Goal: Task Accomplishment & Management: Complete application form

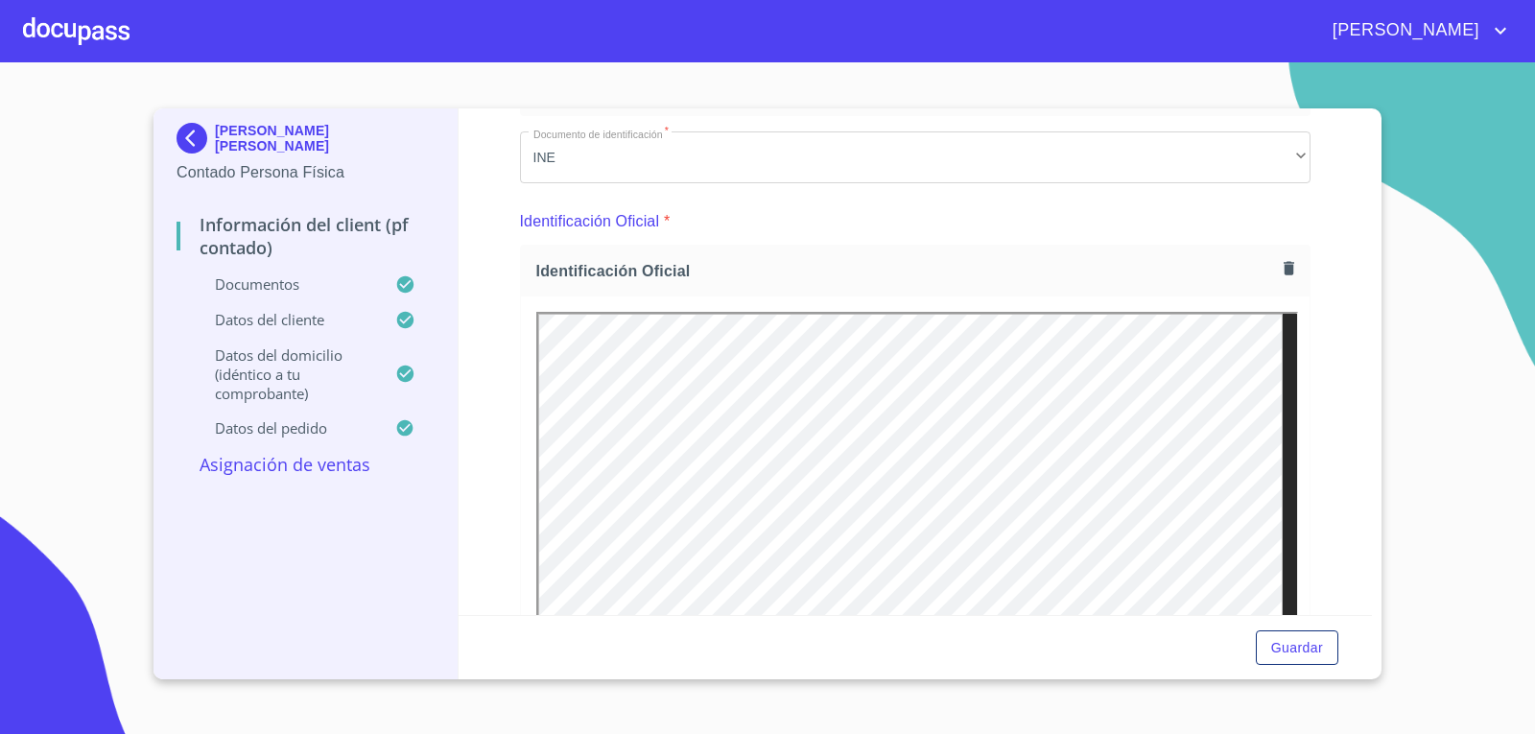
scroll to position [288, 0]
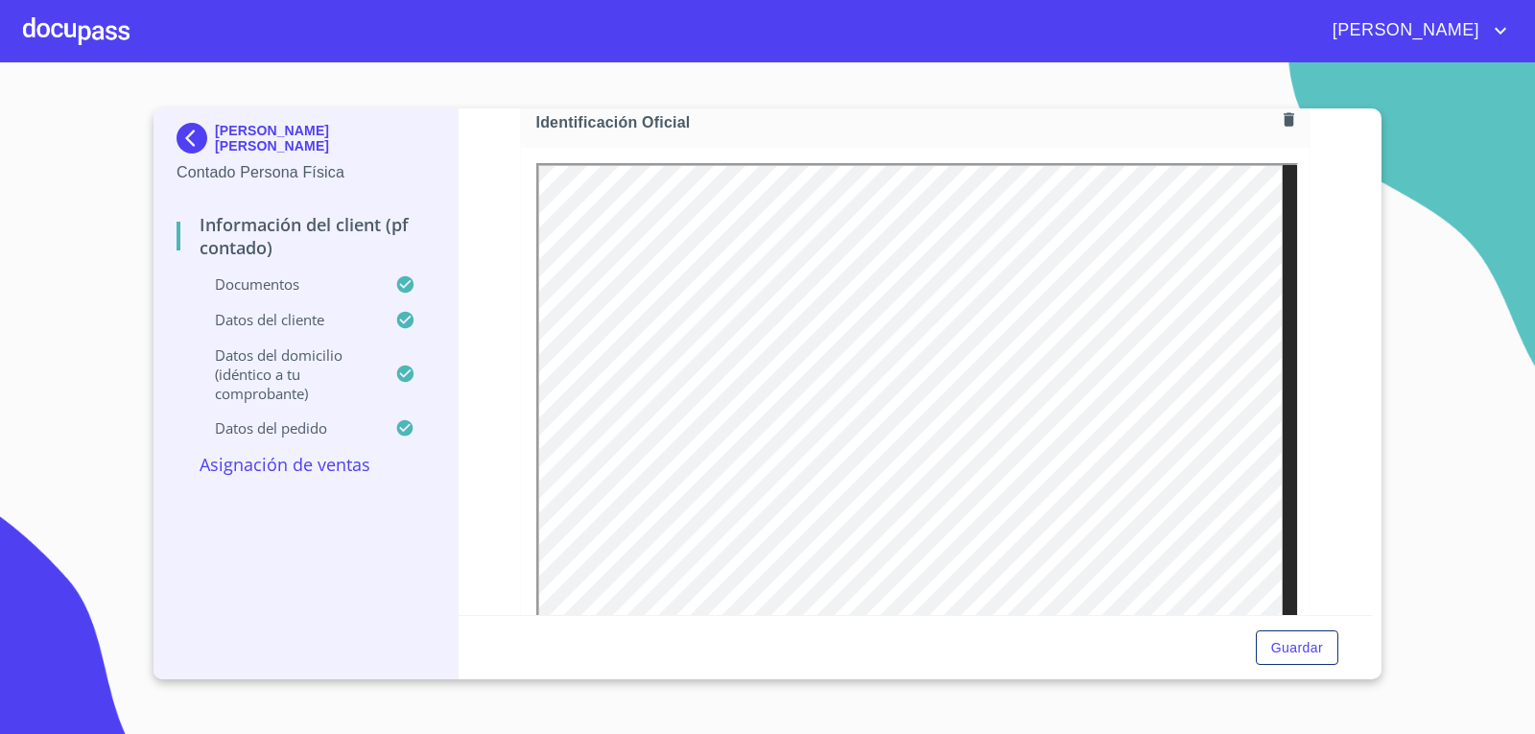
click at [299, 300] on div "Documentos" at bounding box center [306, 291] width 258 height 35
click at [298, 313] on p "Datos del cliente" at bounding box center [286, 319] width 219 height 19
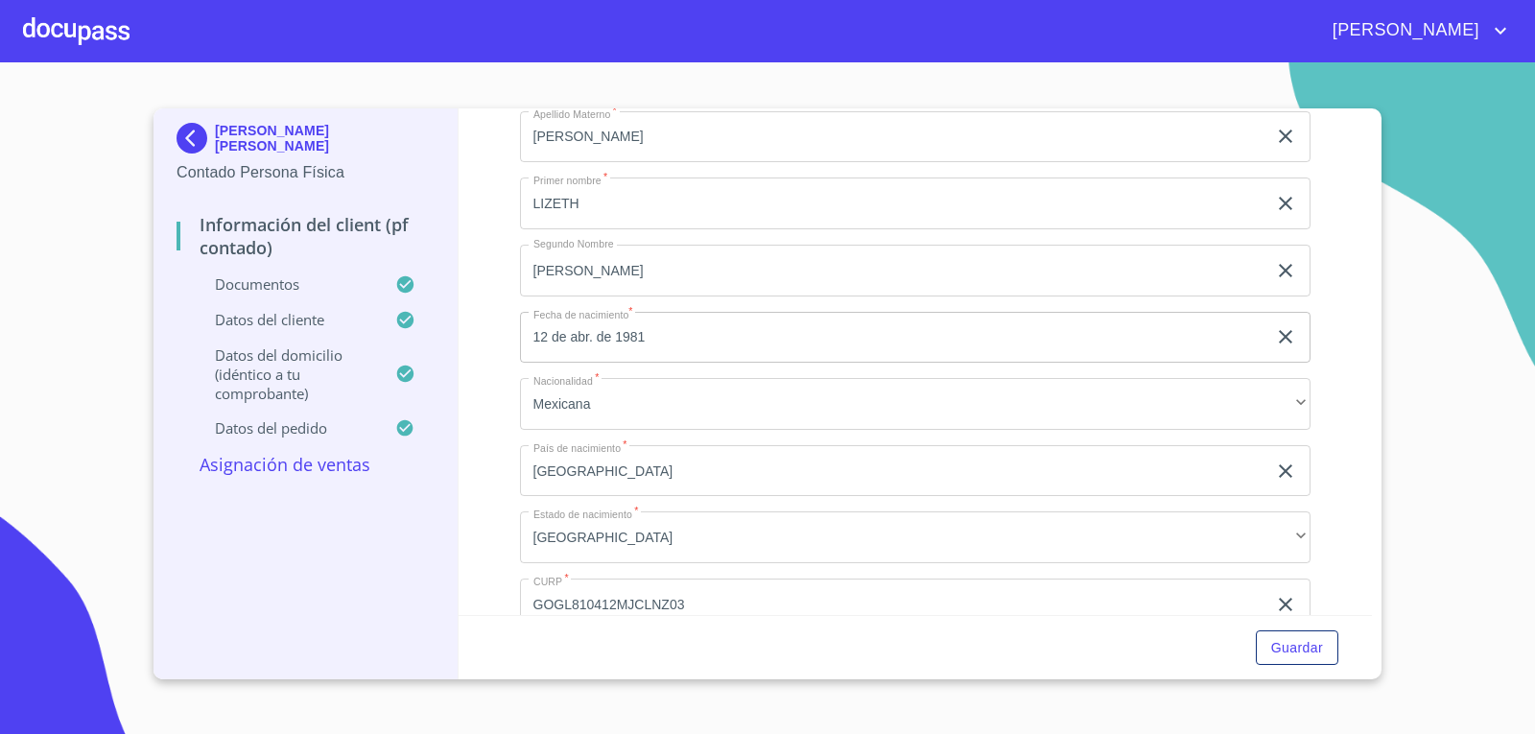
click at [284, 289] on p "Documentos" at bounding box center [286, 283] width 219 height 19
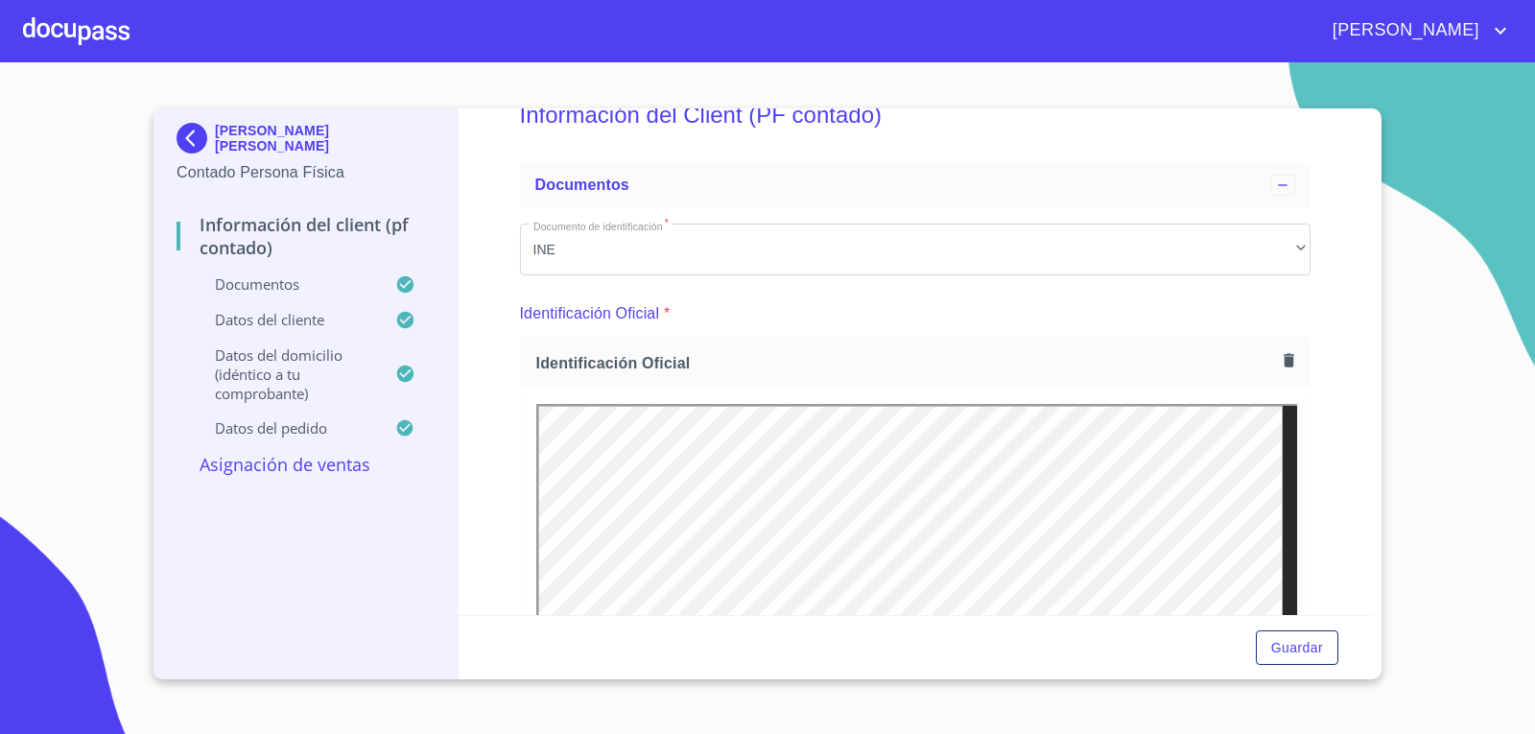
scroll to position [0, 0]
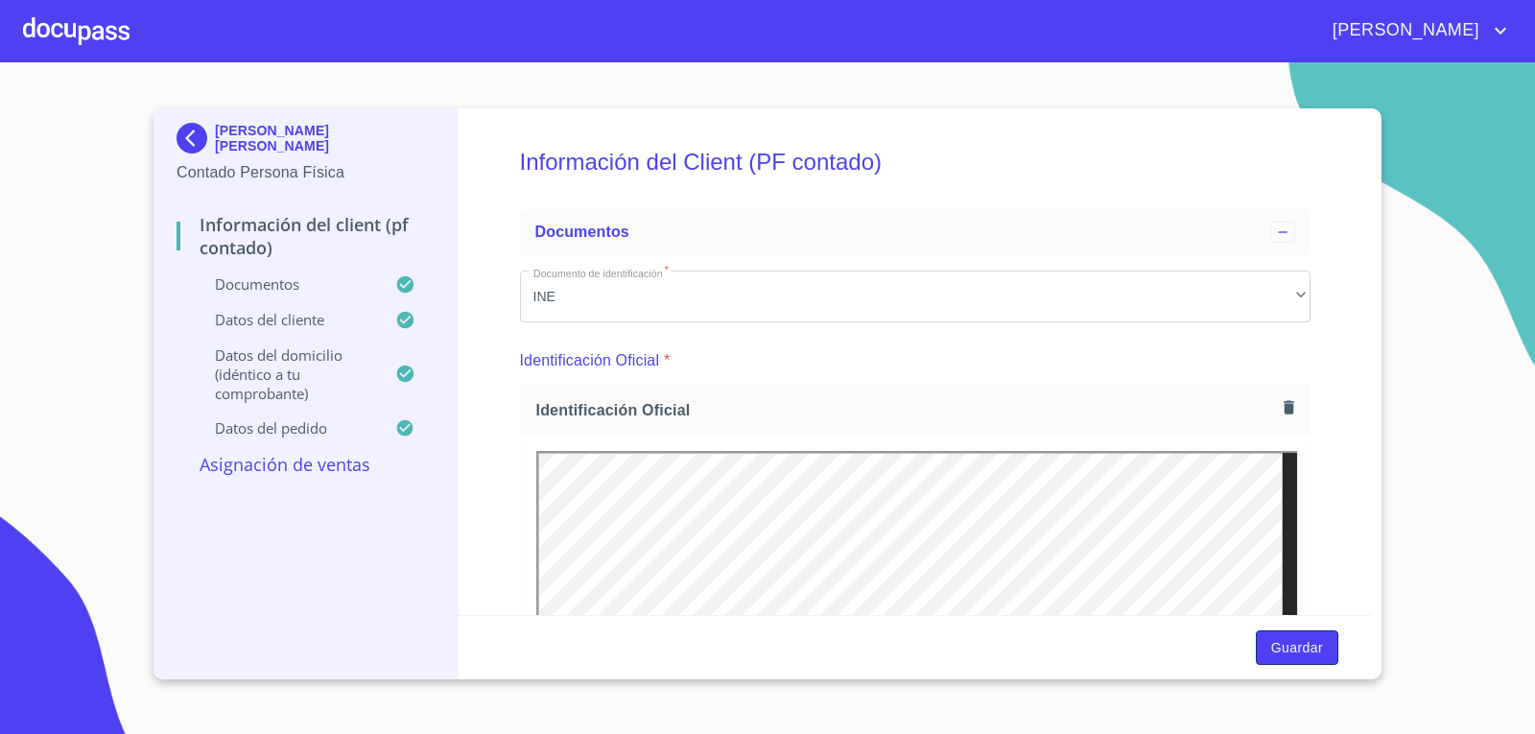
click at [1280, 657] on span "Guardar" at bounding box center [1297, 648] width 52 height 24
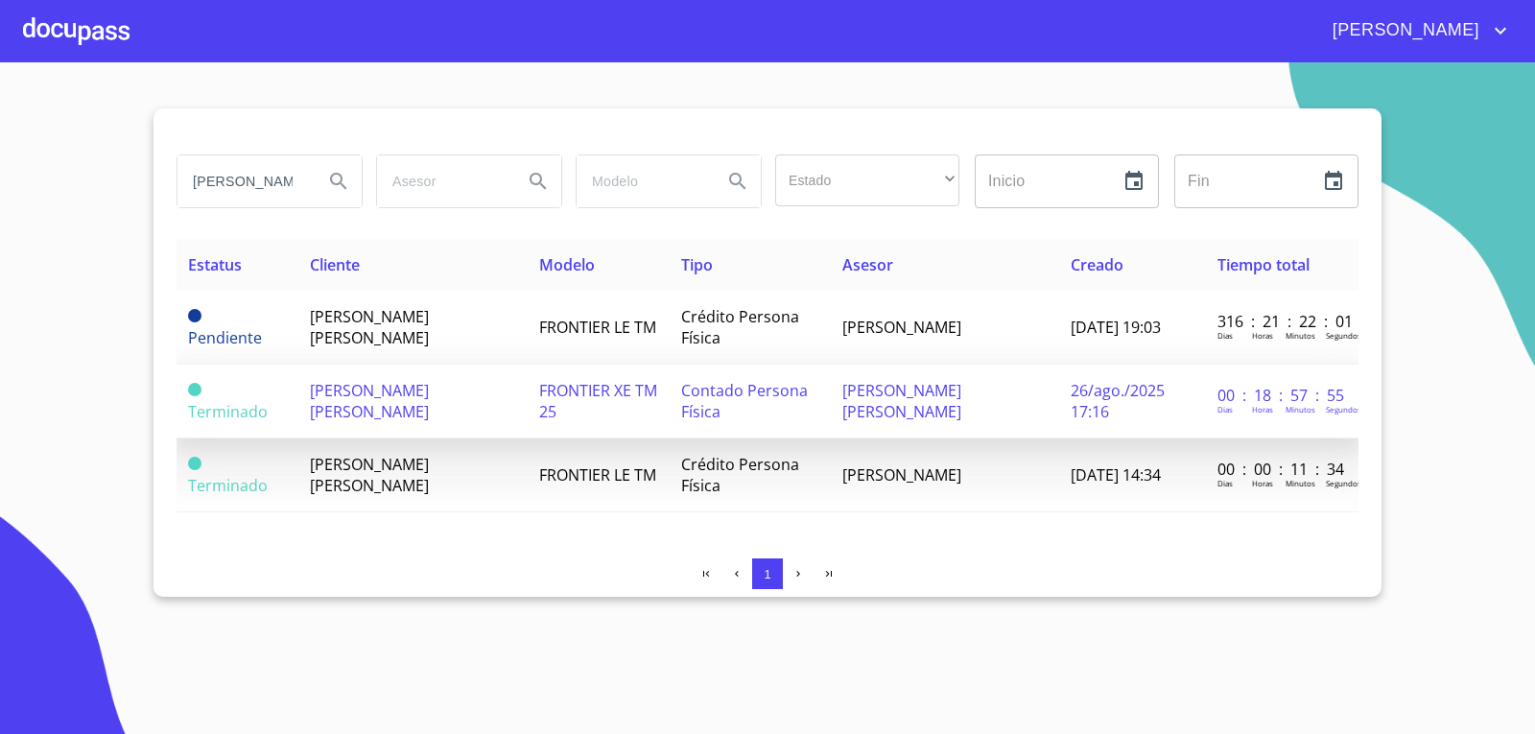
click at [715, 391] on span "Contado Persona Física" at bounding box center [744, 401] width 127 height 42
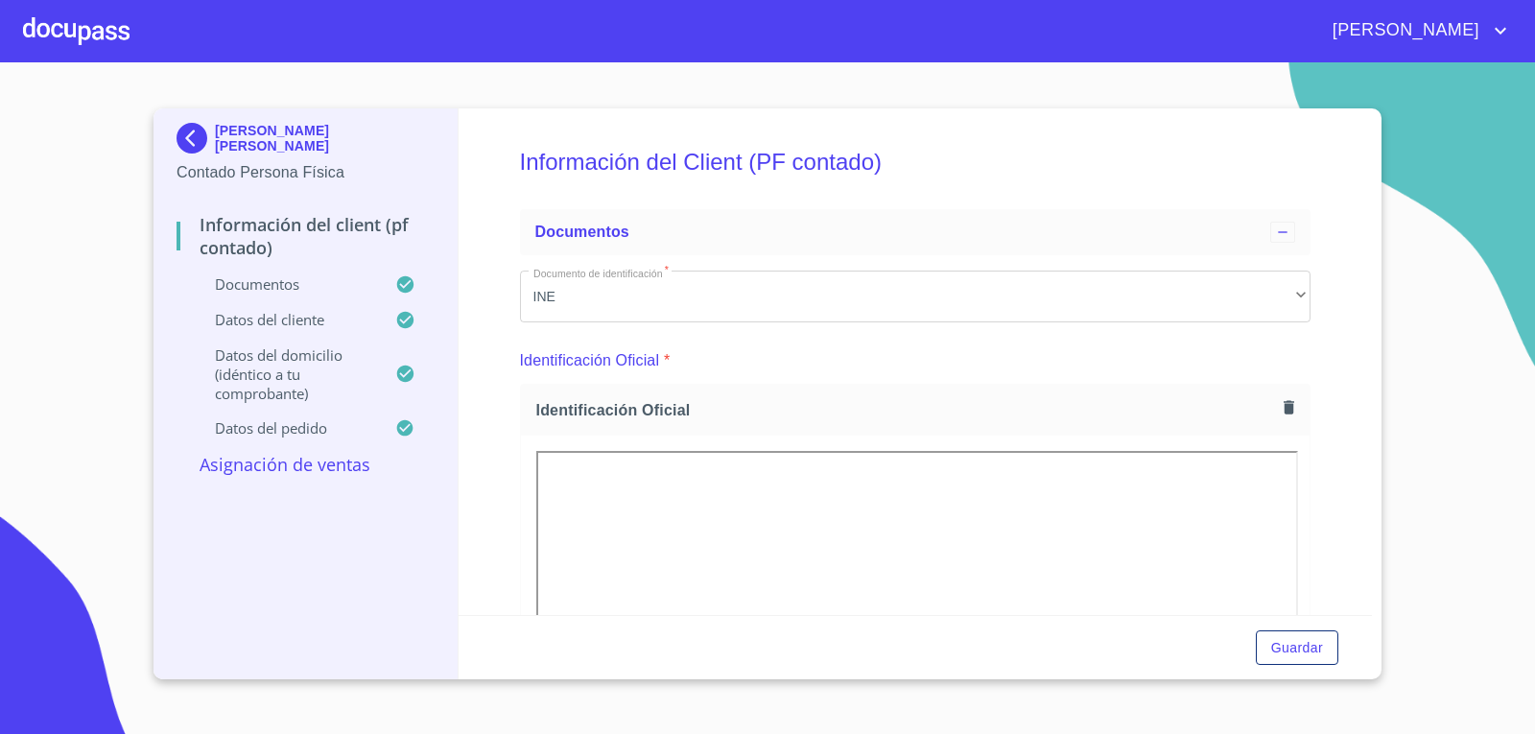
click at [343, 456] on p "Asignación de Ventas" at bounding box center [306, 464] width 258 height 23
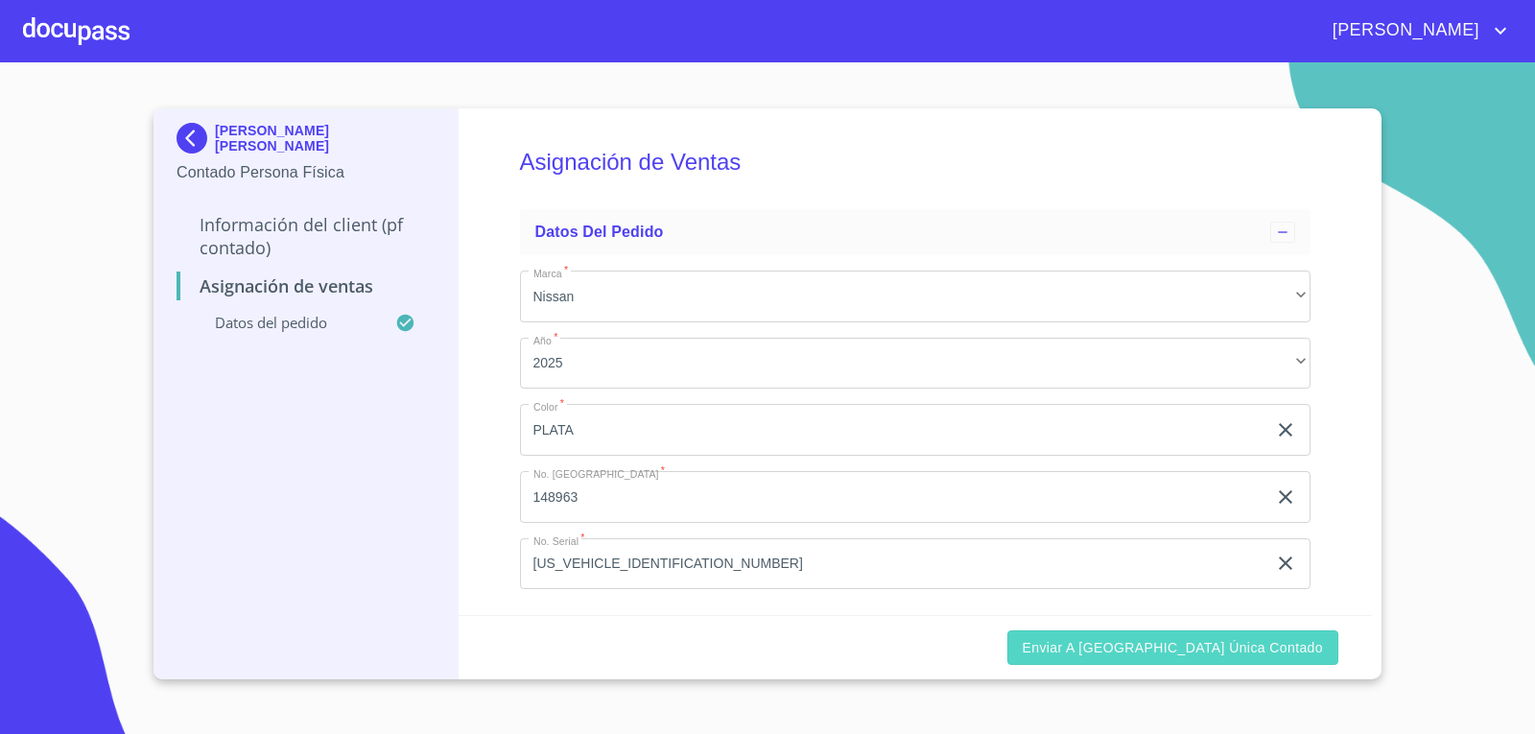
click at [1100, 641] on button "Enviar a [GEOGRAPHIC_DATA] única contado" at bounding box center [1173, 647] width 332 height 35
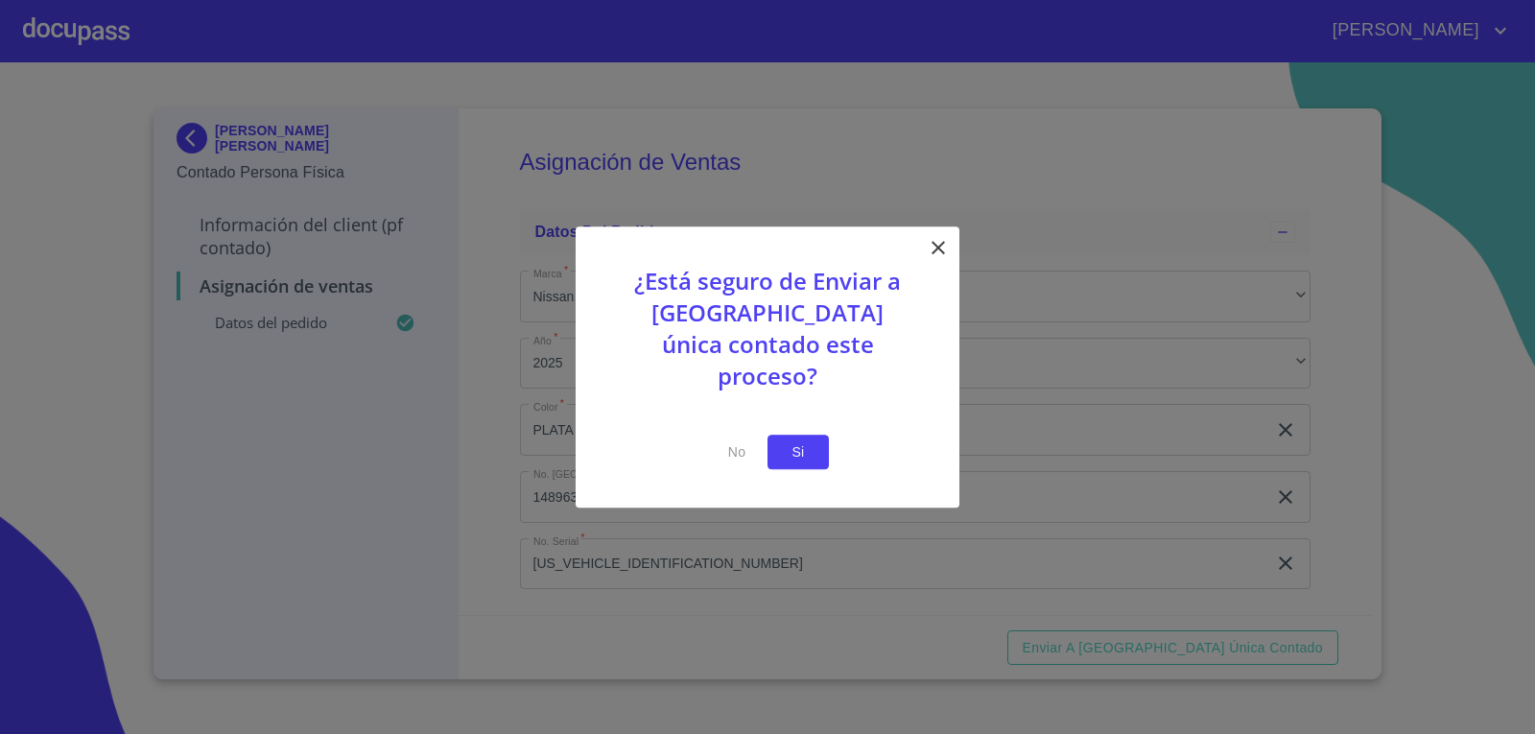
click at [810, 448] on button "Si" at bounding box center [798, 452] width 61 height 35
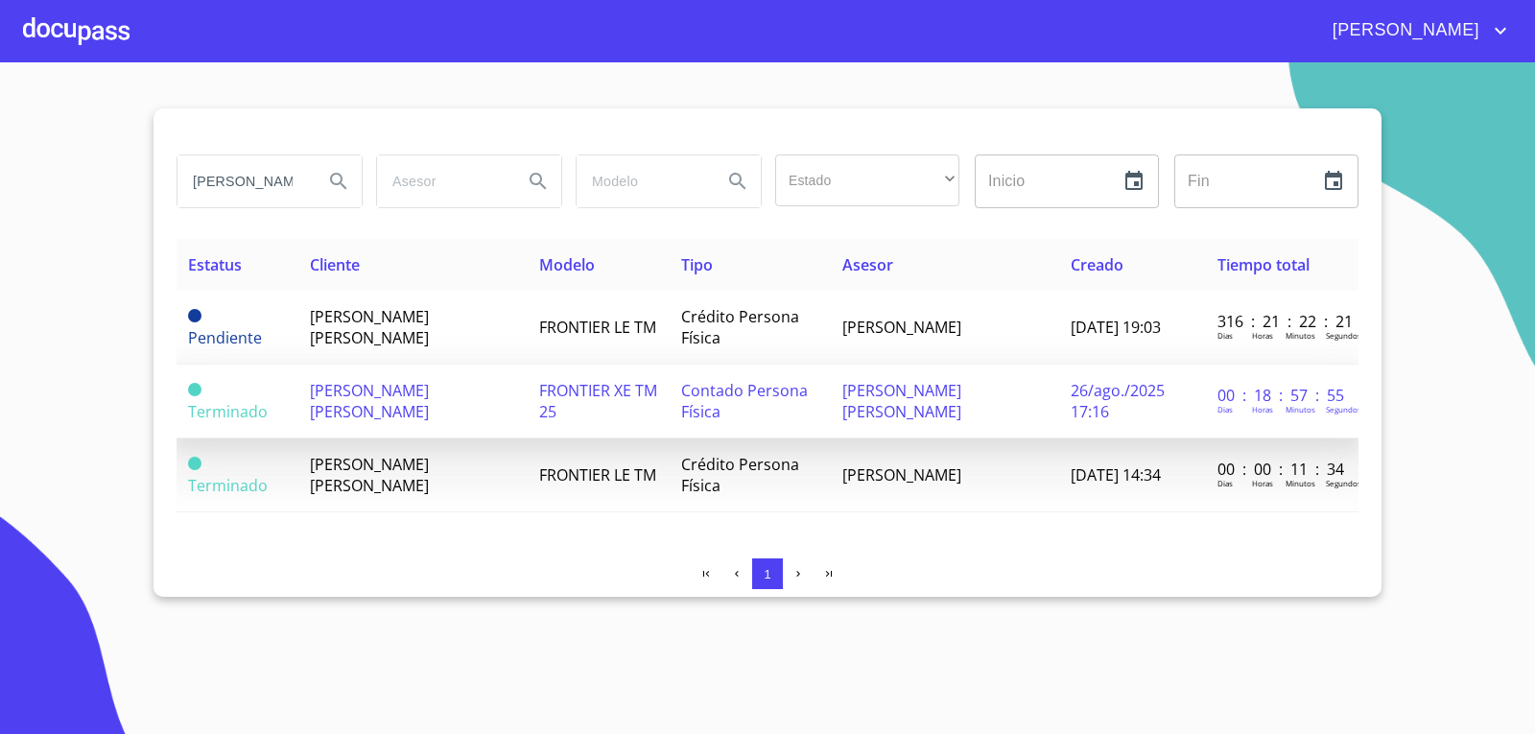
click at [700, 414] on span "Contado Persona Física" at bounding box center [744, 401] width 127 height 42
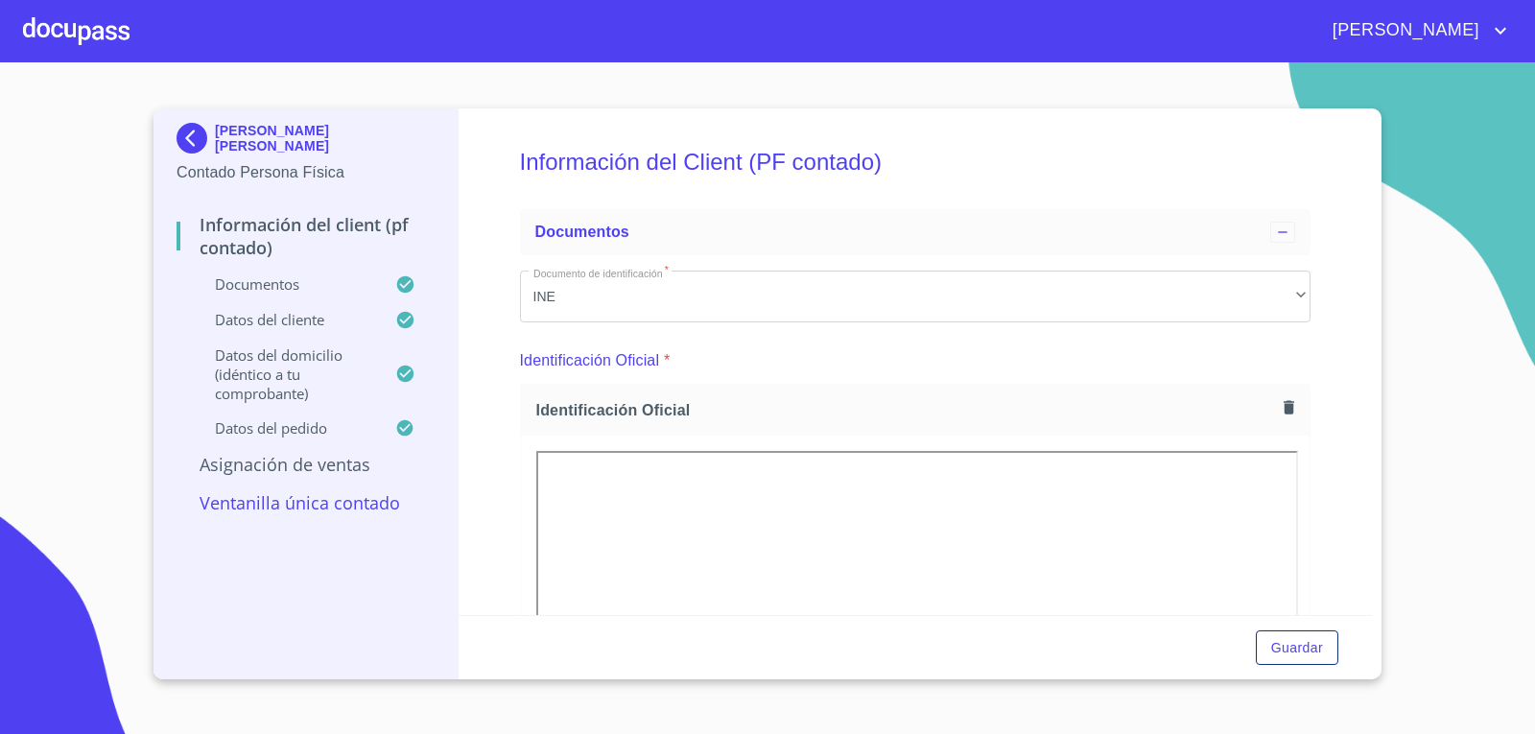
click at [305, 499] on p "Ventanilla única contado" at bounding box center [306, 502] width 258 height 23
click at [370, 509] on p "Ventanilla única contado" at bounding box center [306, 502] width 258 height 23
click at [199, 147] on img at bounding box center [196, 138] width 38 height 31
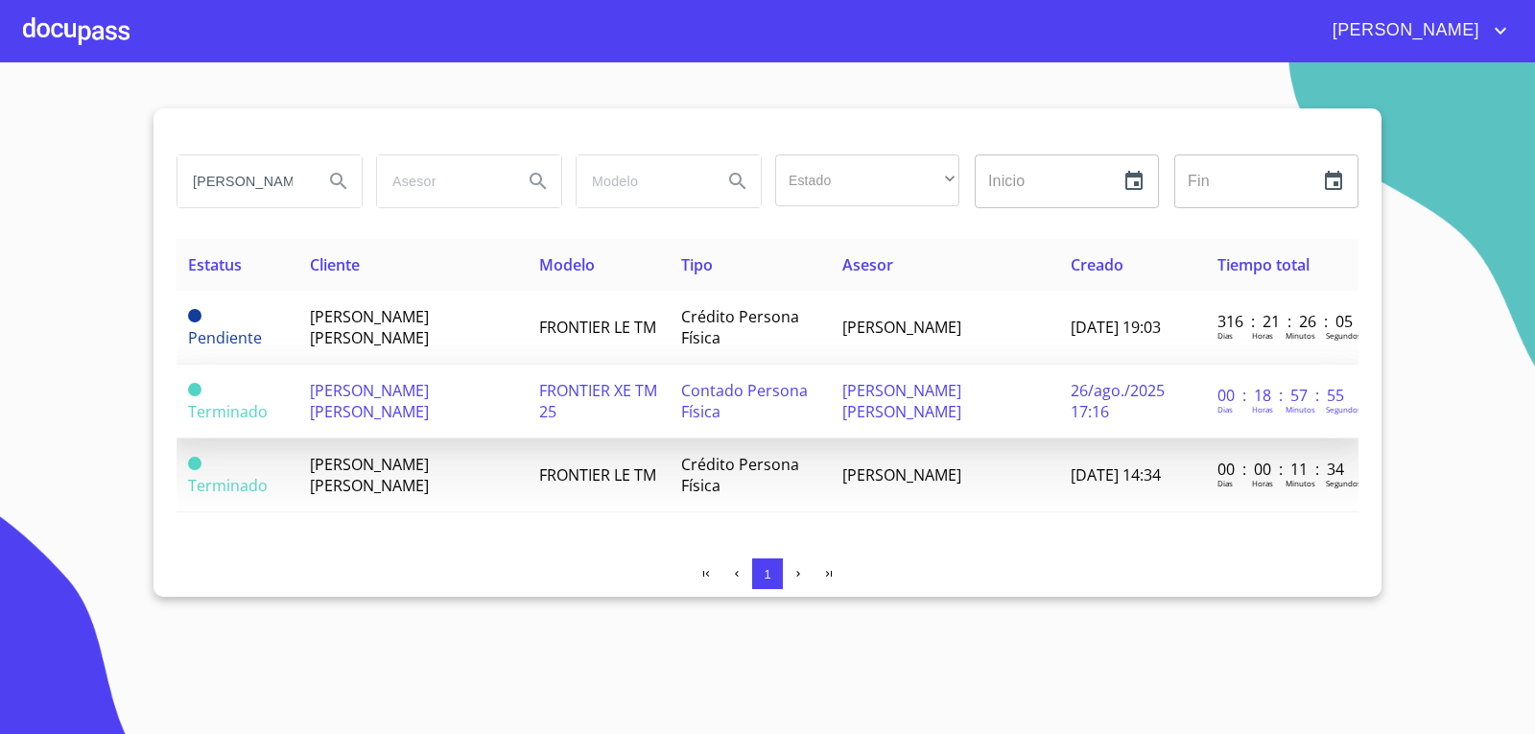
click at [760, 386] on span "Contado Persona Física" at bounding box center [744, 401] width 127 height 42
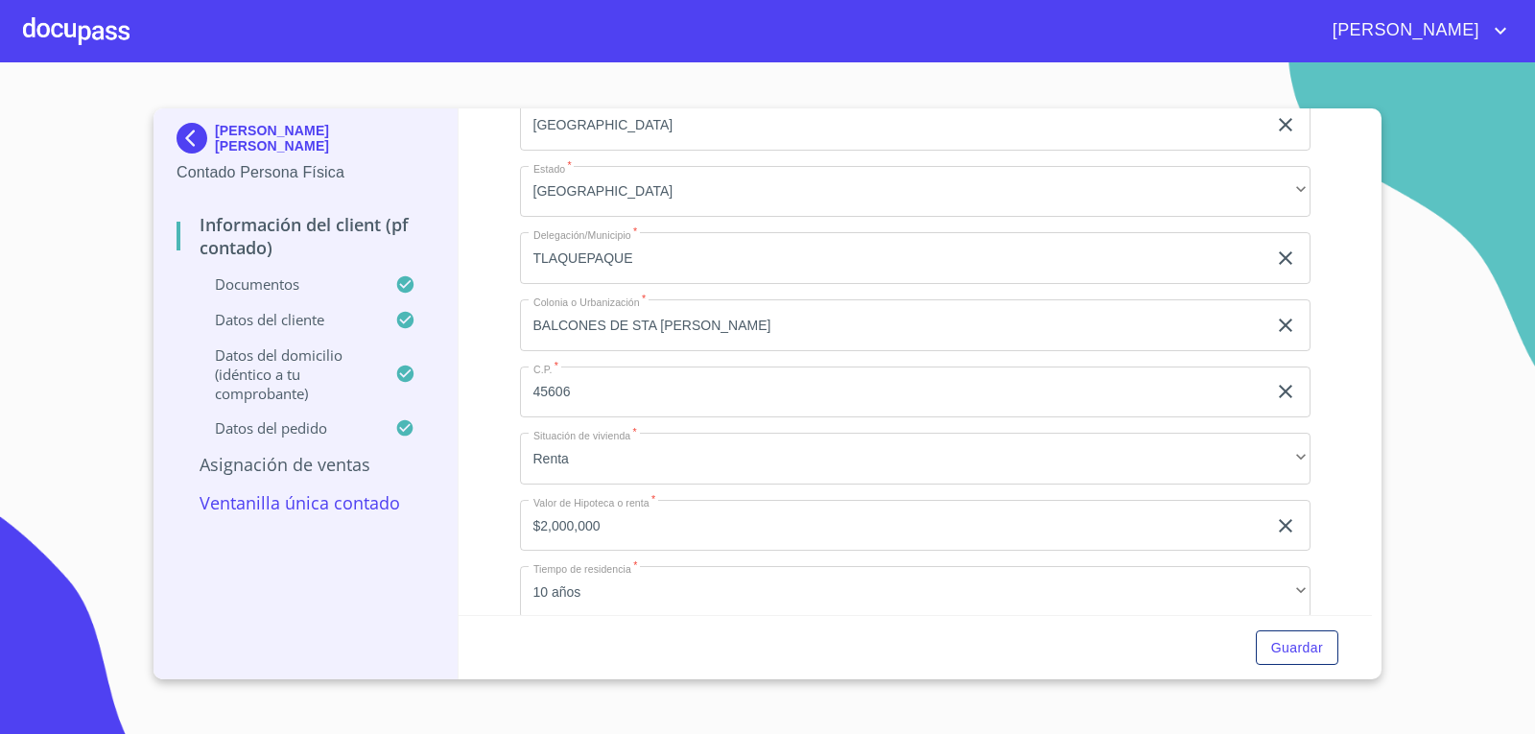
scroll to position [4817, 0]
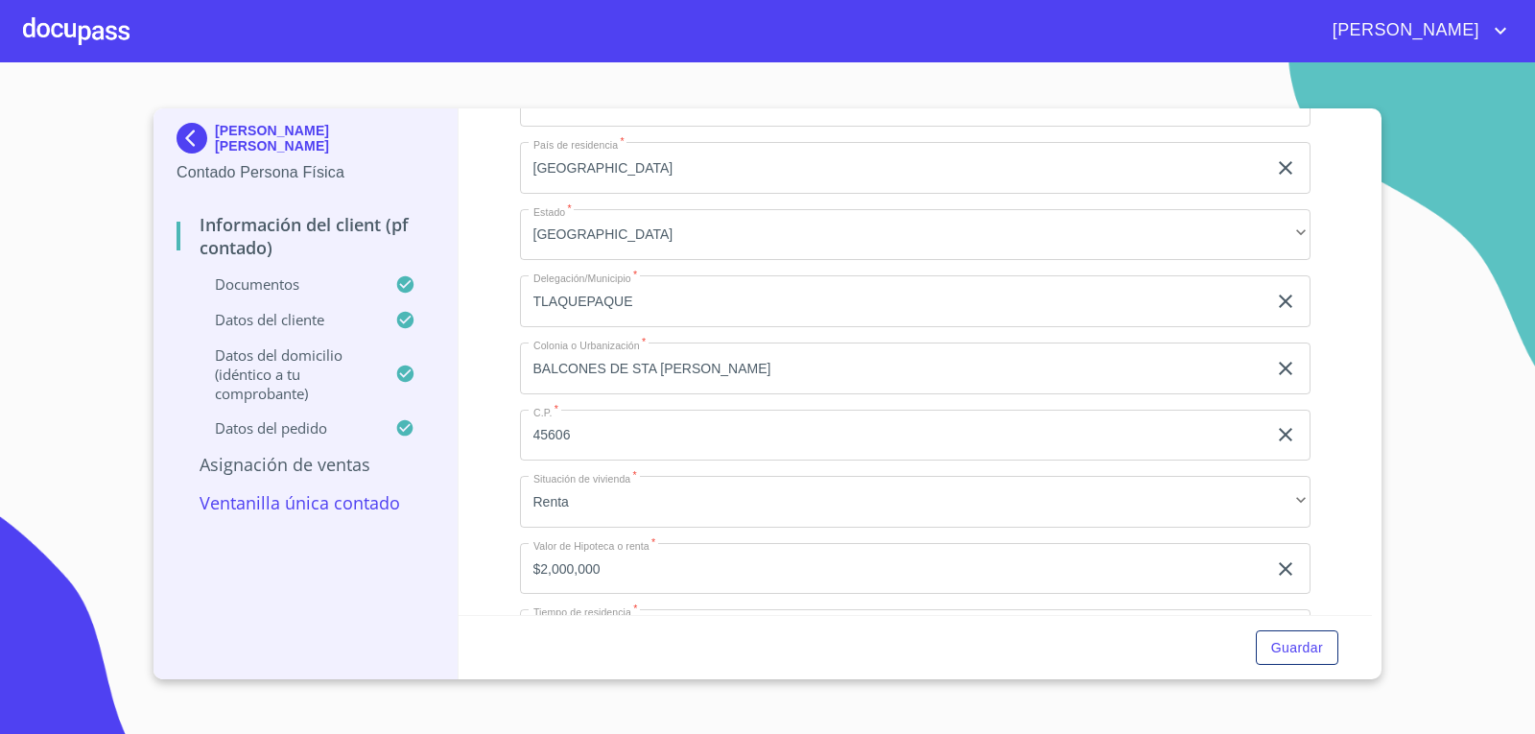
click at [1338, 319] on div "Información del Client (PF contado) Documentos Documento de identificación   * …" at bounding box center [916, 361] width 914 height 507
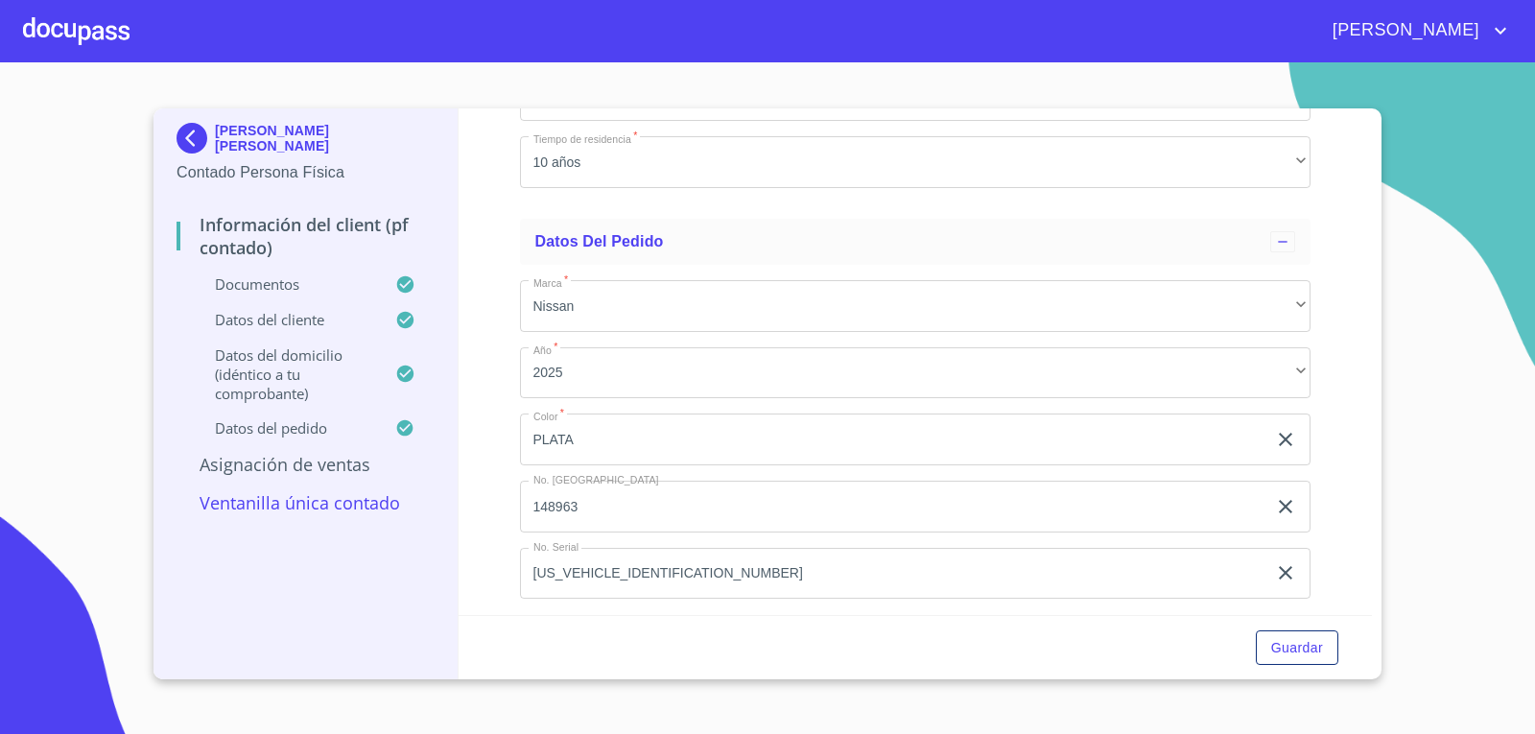
scroll to position [5297, 0]
drag, startPoint x: 681, startPoint y: 564, endPoint x: 537, endPoint y: 543, distance: 145.5
click at [504, 539] on div "Información del Client (PF contado) Documentos Documento de identificación   * …" at bounding box center [916, 361] width 914 height 507
